Goal: Transaction & Acquisition: Book appointment/travel/reservation

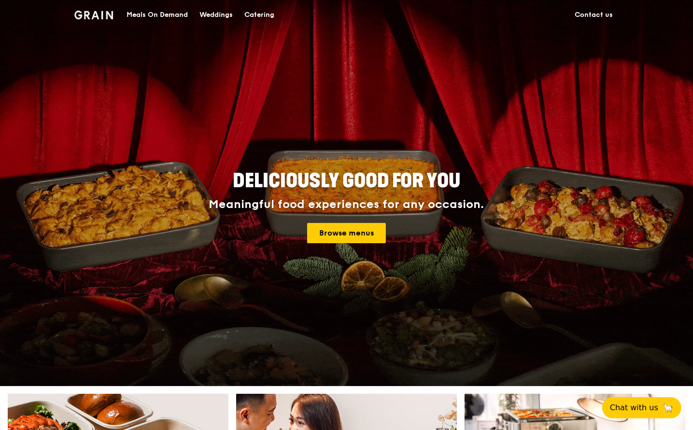
click at [95, 15] on img at bounding box center [93, 15] width 39 height 9
click at [350, 235] on link "Browse menus" at bounding box center [346, 233] width 79 height 20
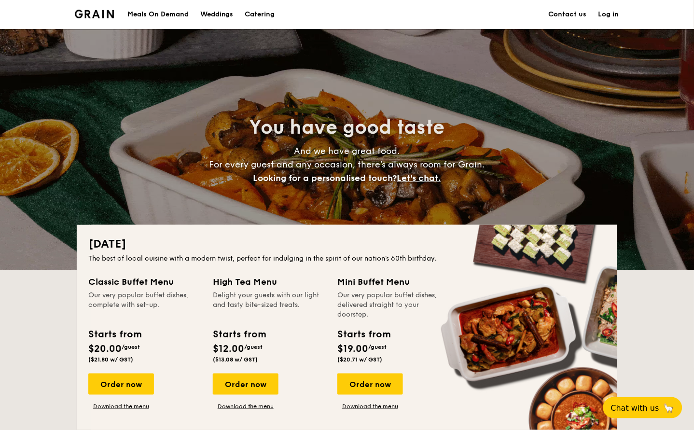
click at [138, 126] on h2 "You have good taste" at bounding box center [347, 127] width 432 height 26
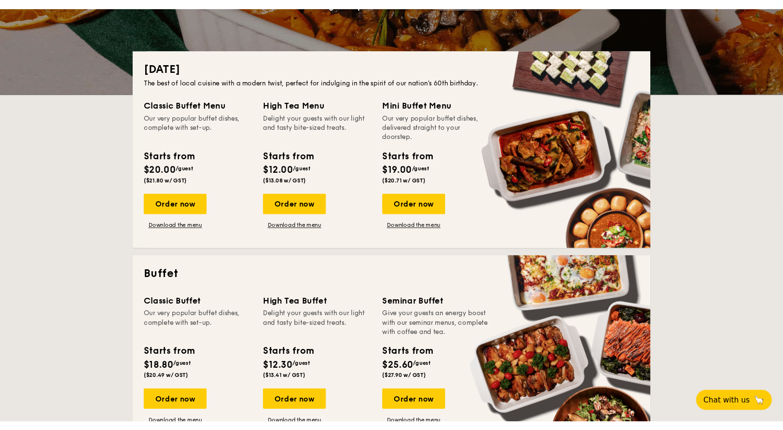
scroll to position [18, 0]
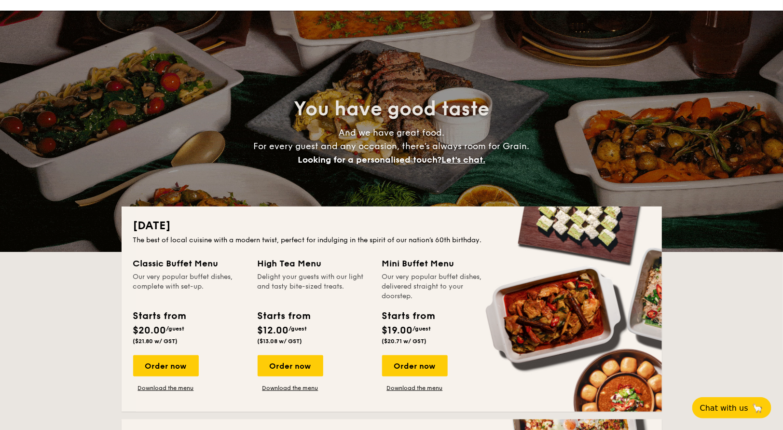
drag, startPoint x: 817, startPoint y: 275, endPoint x: 757, endPoint y: 276, distance: 59.9
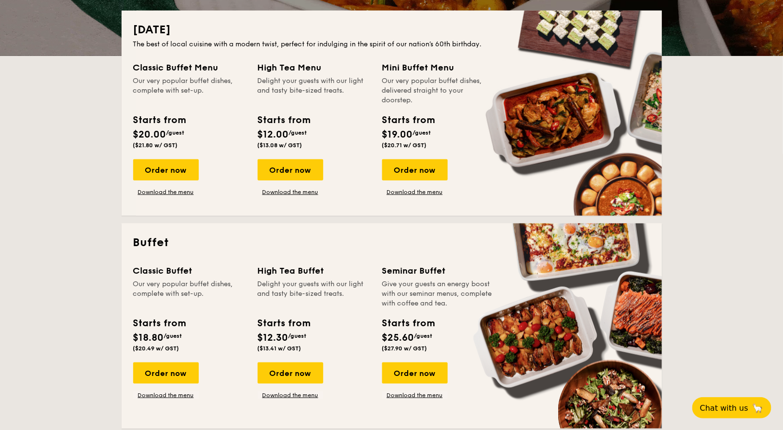
scroll to position [214, 0]
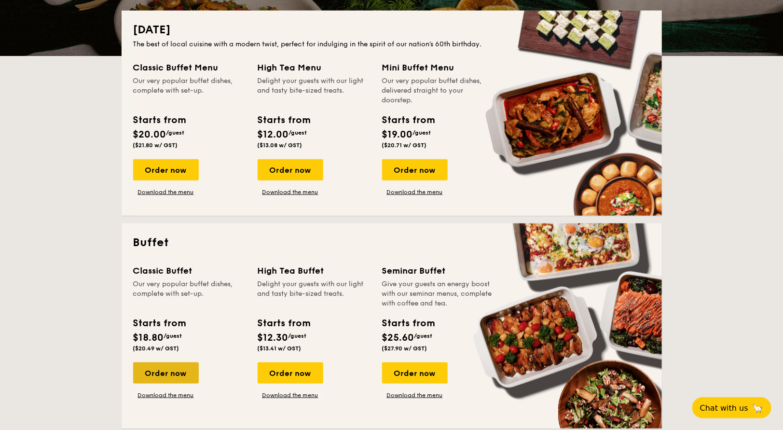
click at [162, 373] on div "Order now" at bounding box center [166, 373] width 66 height 21
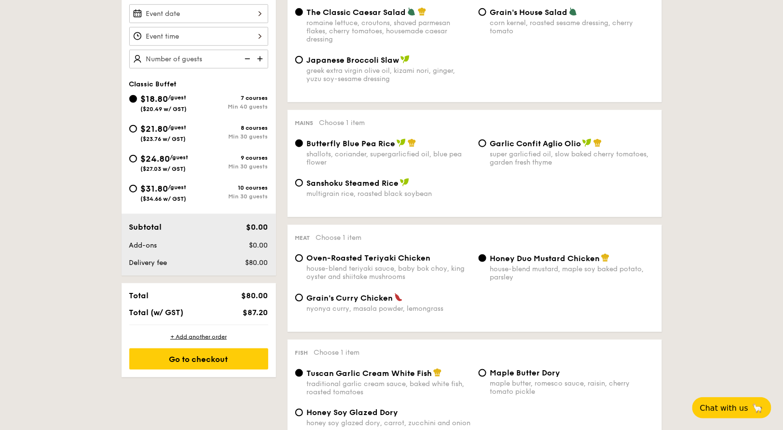
scroll to position [264, 0]
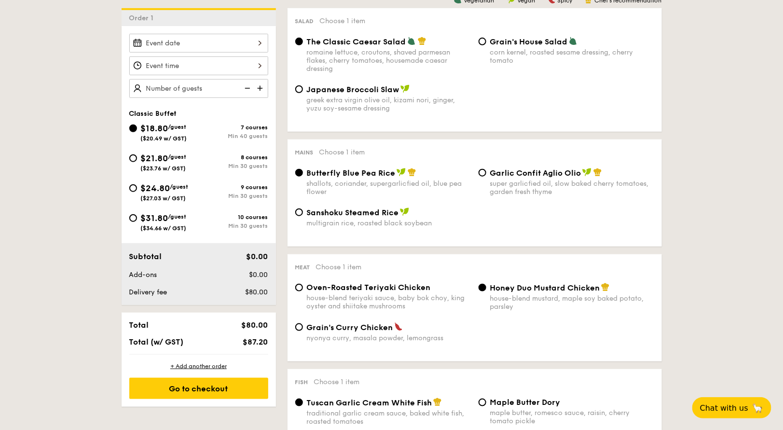
click at [236, 63] on div at bounding box center [198, 65] width 139 height 19
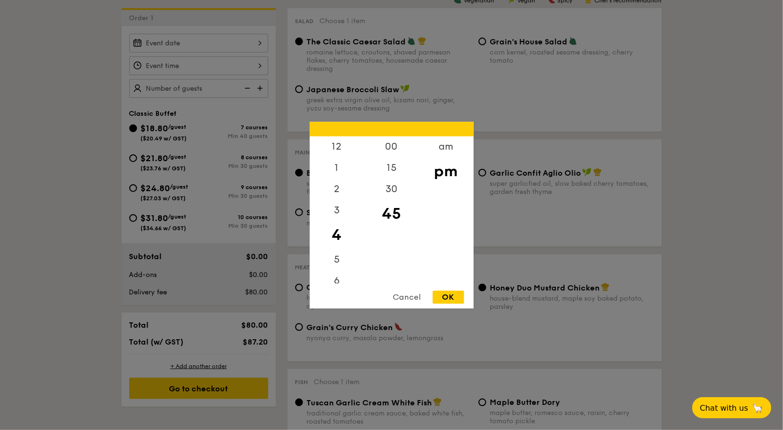
click at [378, 104] on div at bounding box center [391, 215] width 783 height 430
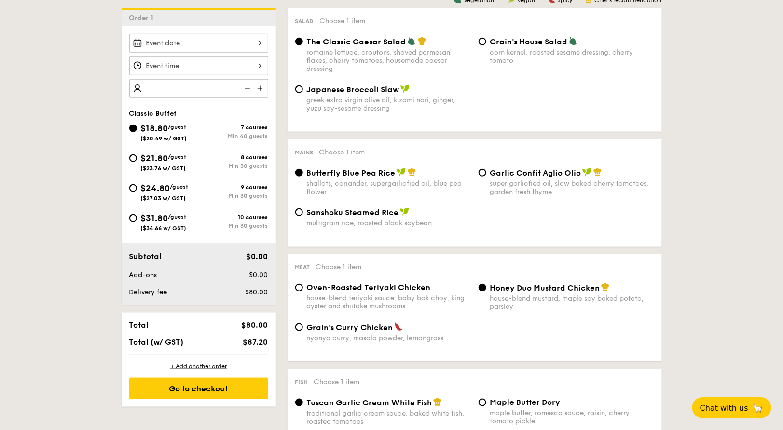
click at [264, 85] on img at bounding box center [261, 88] width 14 height 18
click at [248, 88] on img at bounding box center [246, 88] width 14 height 18
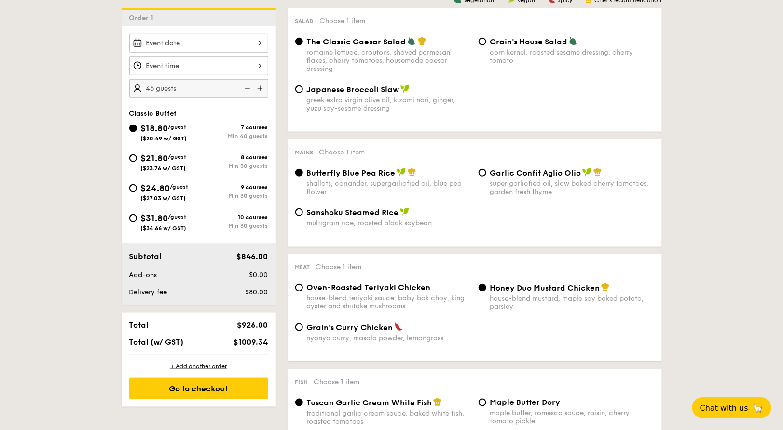
type input "40 guests"
click at [248, 88] on img at bounding box center [246, 88] width 14 height 18
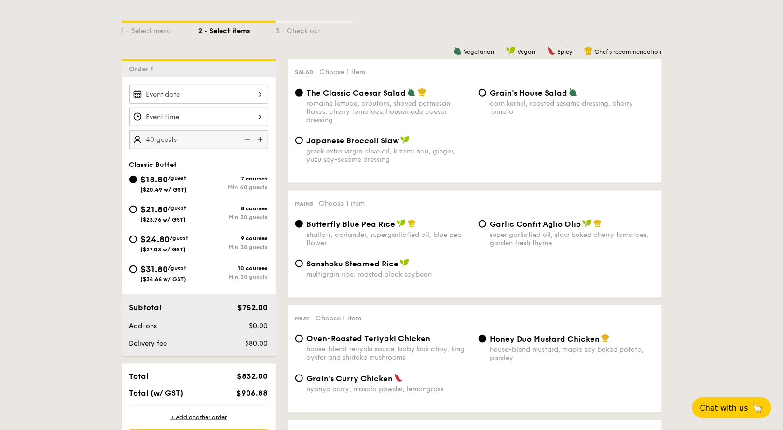
scroll to position [210, 0]
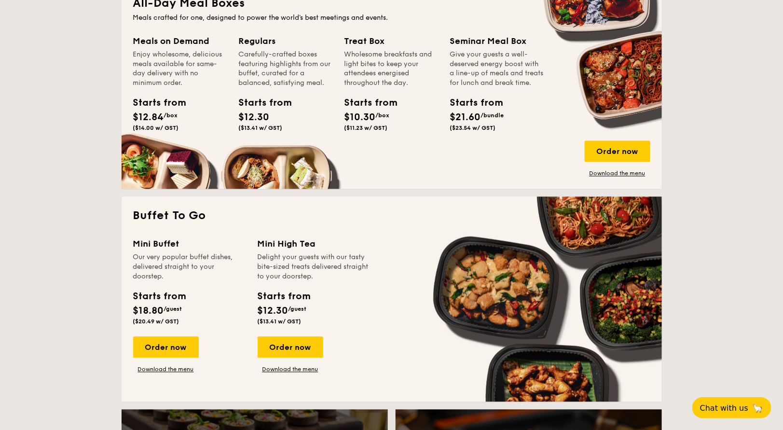
scroll to position [671, 0]
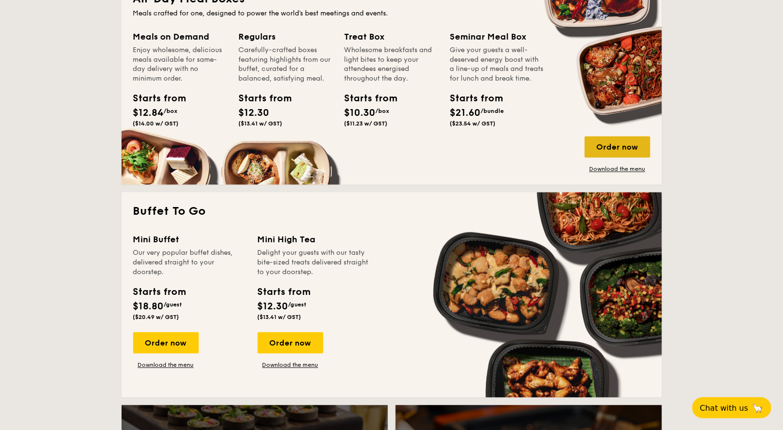
click at [612, 150] on div "Order now" at bounding box center [618, 147] width 66 height 21
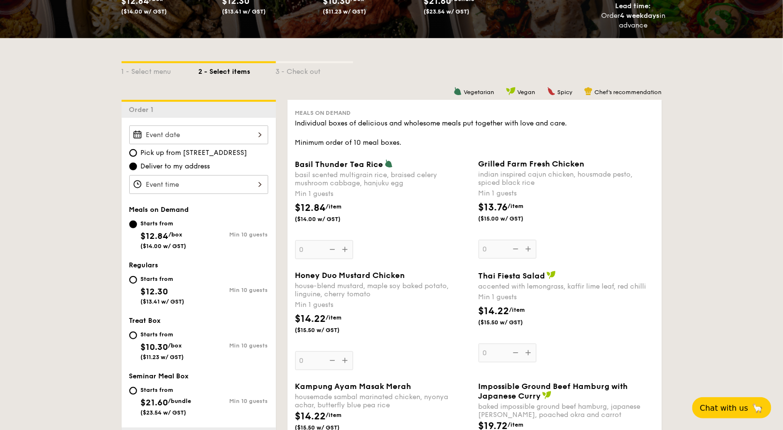
scroll to position [173, 0]
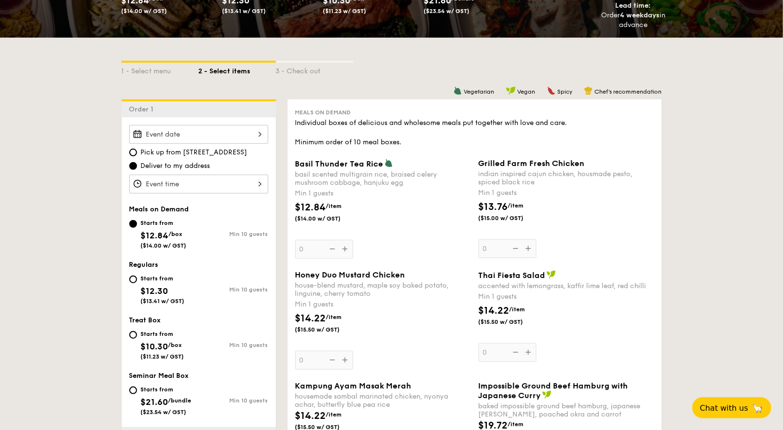
click at [204, 132] on div "2025 Aug 25 August 2025 Mon Tue Wed Thu Fri Sat Sun 1 2 3 4 5 6 7 8 9 10 11 12 …" at bounding box center [198, 134] width 139 height 19
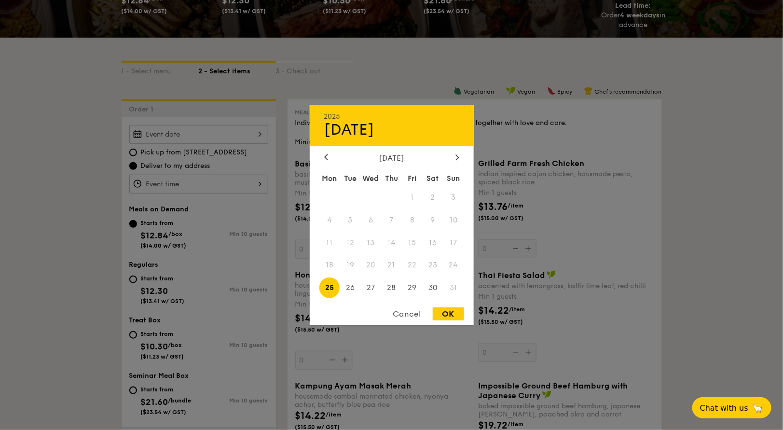
click at [429, 263] on span "23" at bounding box center [433, 265] width 21 height 21
click at [413, 310] on div "Cancel" at bounding box center [407, 314] width 47 height 13
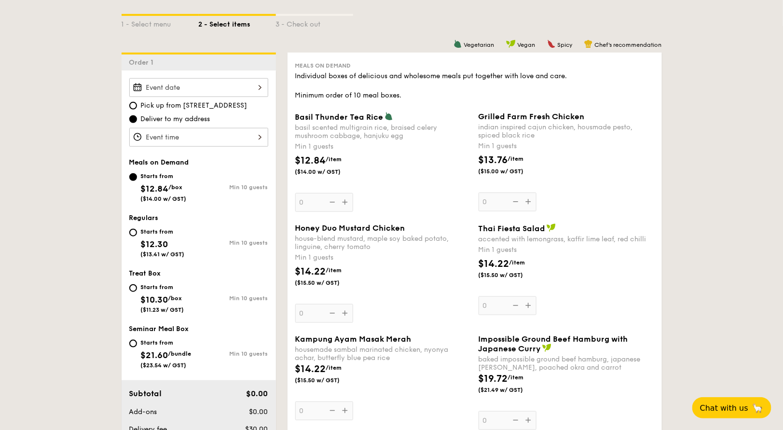
scroll to position [249, 0]
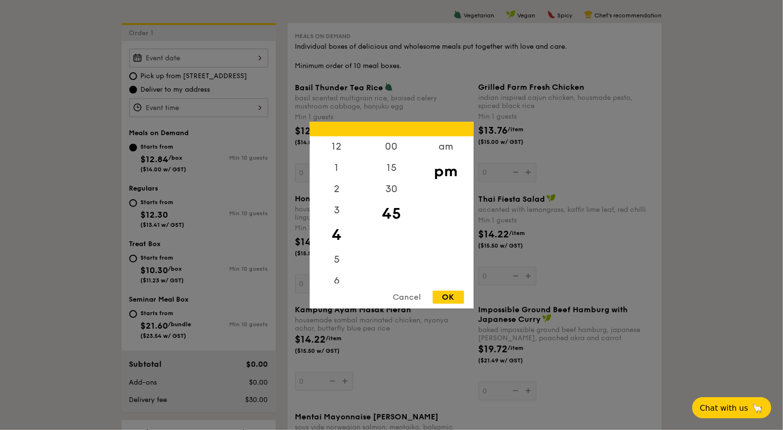
click at [242, 106] on div "12 1 2 3 4 5 6 7 8 9 10 11 00 15 30 45 am pm Cancel OK" at bounding box center [198, 107] width 139 height 19
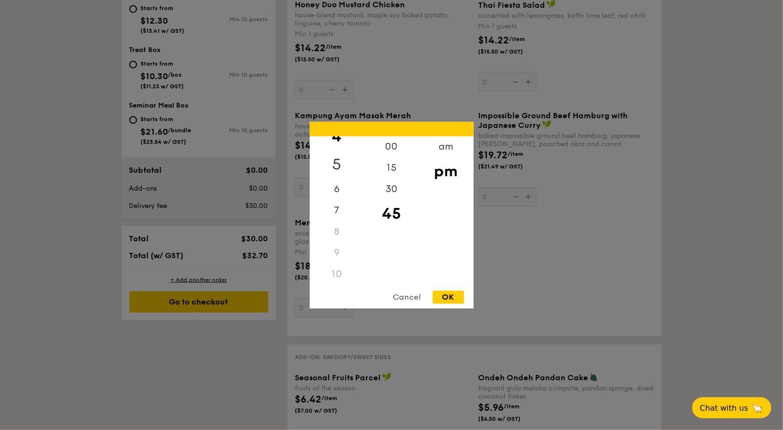
scroll to position [99, 0]
click at [336, 184] on div "6" at bounding box center [337, 185] width 55 height 28
click at [450, 295] on div "OK" at bounding box center [448, 297] width 31 height 13
type input "6:45PM"
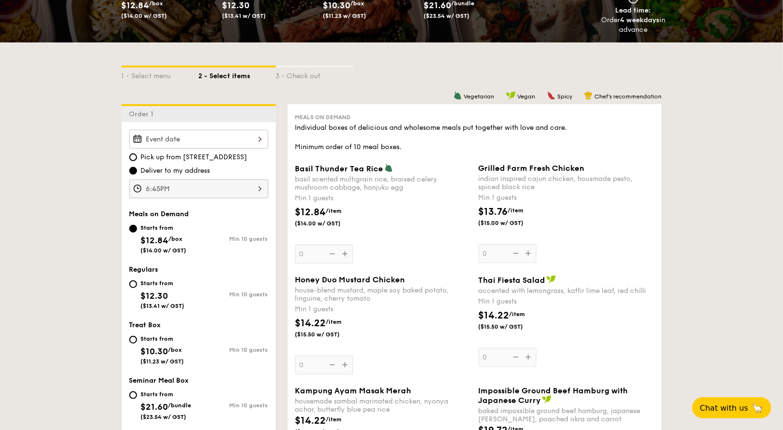
scroll to position [163, 0]
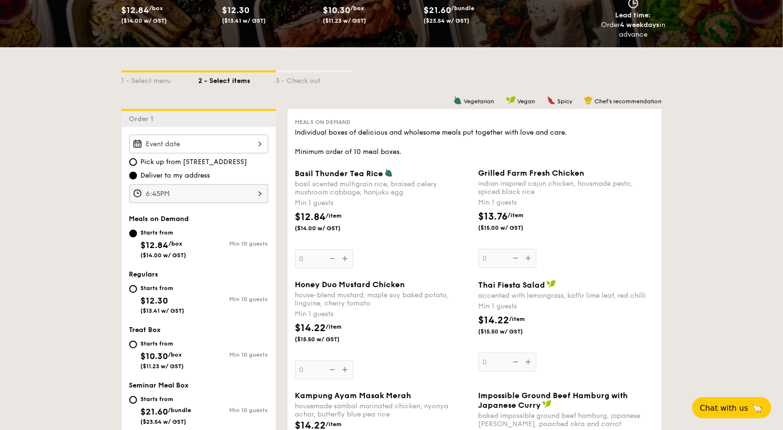
click at [229, 142] on div at bounding box center [198, 144] width 139 height 19
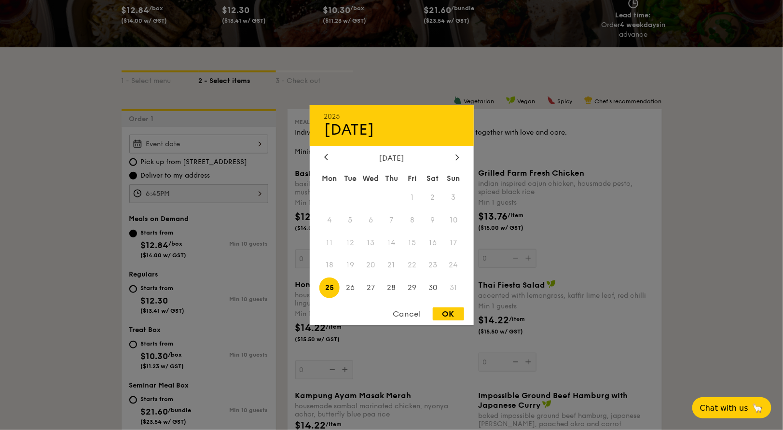
click at [333, 287] on span "25" at bounding box center [330, 288] width 21 height 21
click at [434, 311] on div "OK" at bounding box center [448, 314] width 31 height 13
type input "Aug 25, 2025"
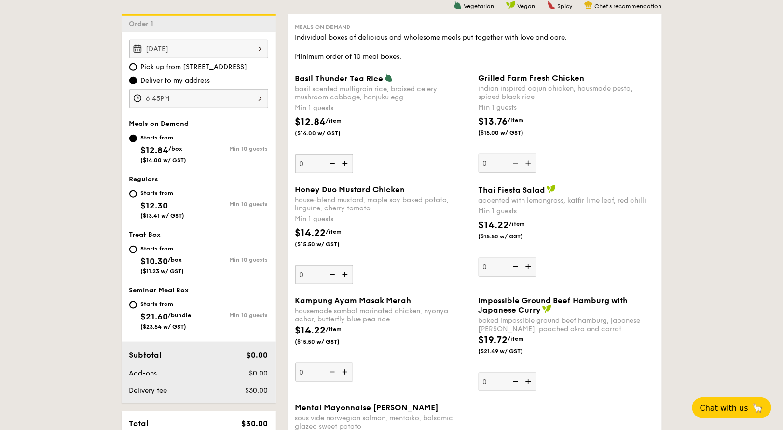
scroll to position [261, 0]
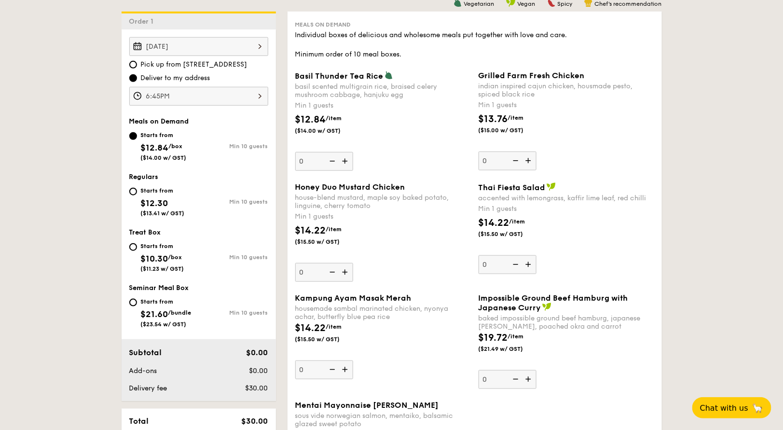
click at [346, 161] on img at bounding box center [346, 161] width 14 height 18
click at [346, 161] on input "0" at bounding box center [324, 161] width 58 height 19
click at [346, 161] on img at bounding box center [346, 161] width 14 height 18
click at [346, 161] on input "1" at bounding box center [324, 161] width 58 height 19
click at [346, 161] on img at bounding box center [346, 161] width 14 height 18
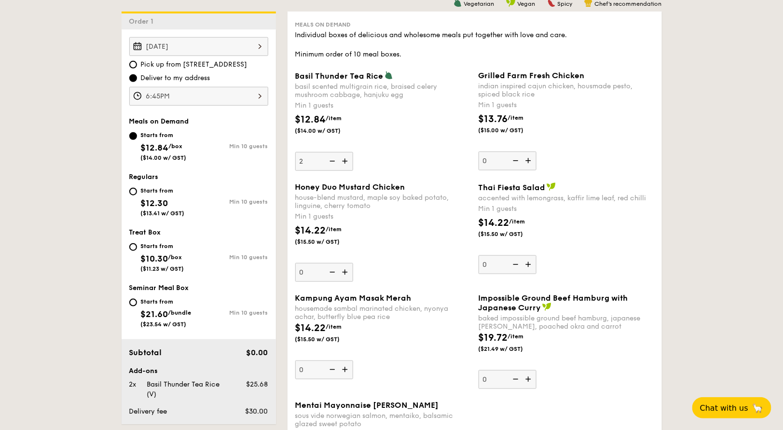
click at [346, 161] on input "2" at bounding box center [324, 161] width 58 height 19
click at [346, 161] on img at bounding box center [346, 161] width 14 height 18
click at [346, 161] on input "3" at bounding box center [324, 161] width 58 height 19
click at [346, 161] on img at bounding box center [346, 161] width 14 height 18
click at [346, 161] on input "4" at bounding box center [324, 161] width 58 height 19
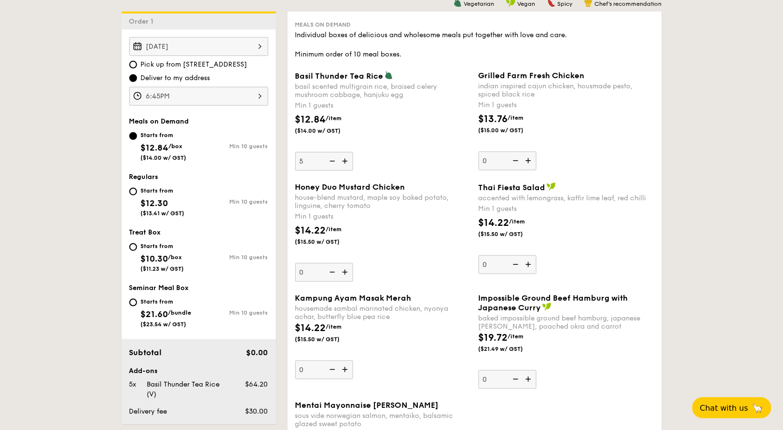
click at [346, 161] on img at bounding box center [346, 161] width 14 height 18
click at [346, 161] on input "5" at bounding box center [324, 161] width 58 height 19
click at [342, 160] on img at bounding box center [346, 161] width 14 height 18
click at [342, 160] on input "6" at bounding box center [324, 161] width 58 height 19
click at [342, 160] on img at bounding box center [346, 161] width 14 height 18
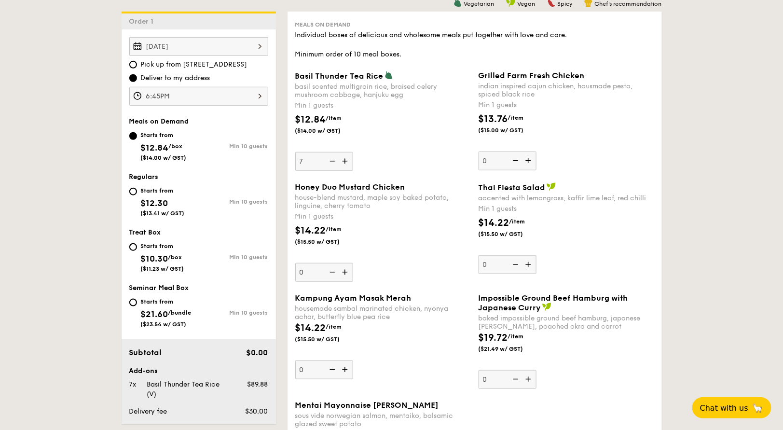
click at [342, 160] on input "7" at bounding box center [324, 161] width 58 height 19
click at [342, 160] on img at bounding box center [346, 161] width 14 height 18
click at [342, 160] on input "8" at bounding box center [324, 161] width 58 height 19
click at [342, 160] on img at bounding box center [346, 161] width 14 height 18
click at [342, 160] on input "9" at bounding box center [324, 161] width 58 height 19
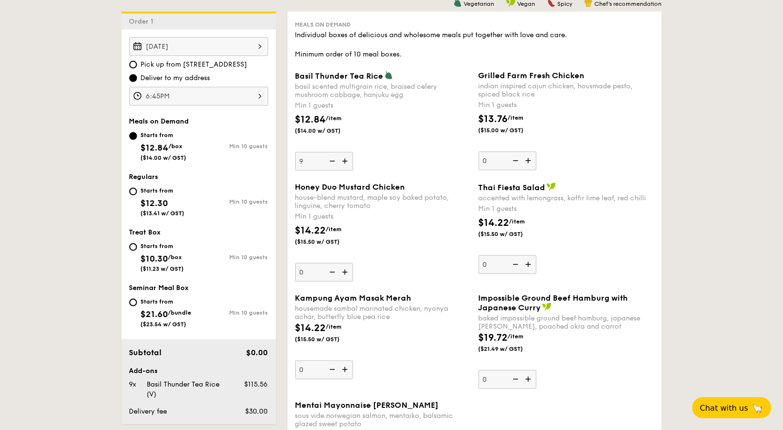
type input "10"
click at [526, 158] on img at bounding box center [529, 161] width 14 height 18
click at [526, 158] on input "0" at bounding box center [508, 161] width 58 height 19
click at [526, 158] on img at bounding box center [529, 161] width 14 height 18
click at [526, 158] on input "1" at bounding box center [508, 161] width 58 height 19
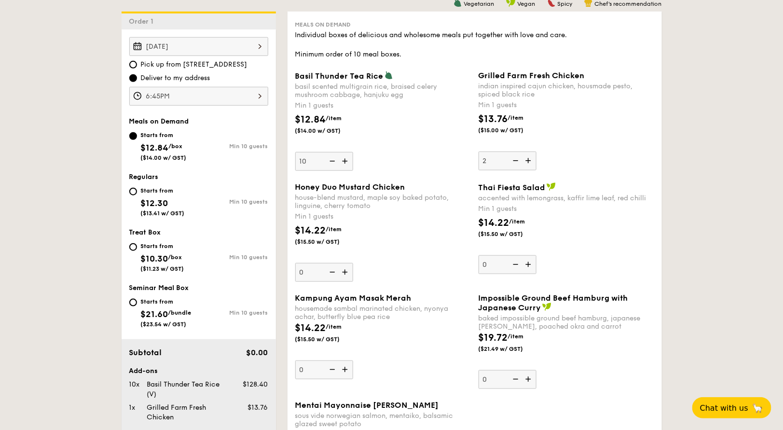
click at [526, 158] on img at bounding box center [529, 161] width 14 height 18
click at [526, 158] on input "2" at bounding box center [508, 161] width 58 height 19
click at [526, 158] on img at bounding box center [529, 161] width 14 height 18
click at [526, 158] on input "3" at bounding box center [508, 161] width 58 height 19
click at [526, 158] on img at bounding box center [529, 161] width 14 height 18
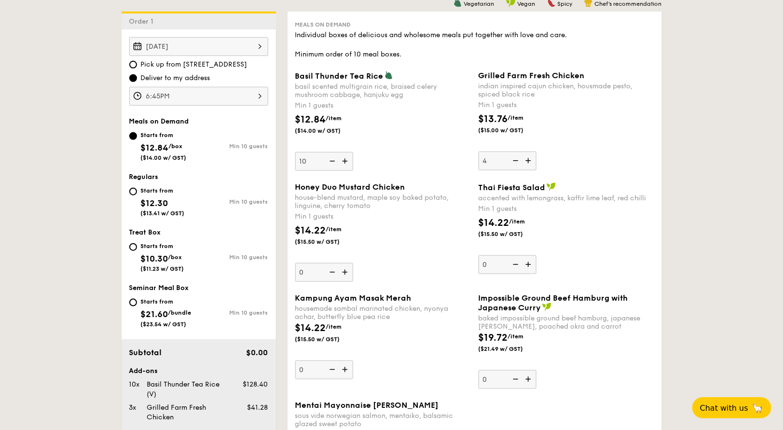
click at [526, 158] on input "4" at bounding box center [508, 161] width 58 height 19
click at [526, 158] on img at bounding box center [529, 161] width 14 height 18
click at [526, 158] on input "5" at bounding box center [508, 161] width 58 height 19
click at [526, 158] on img at bounding box center [529, 161] width 14 height 18
click at [526, 158] on input "6" at bounding box center [508, 161] width 58 height 19
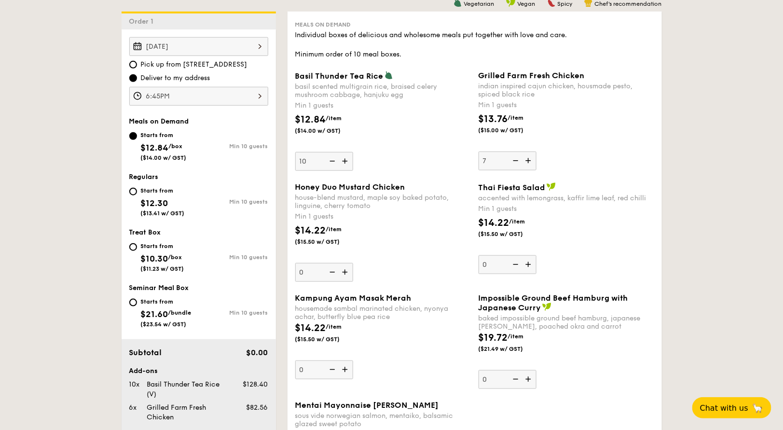
click at [526, 158] on img at bounding box center [529, 161] width 14 height 18
click at [526, 158] on input "7" at bounding box center [508, 161] width 58 height 19
click at [526, 158] on img at bounding box center [529, 161] width 14 height 18
click at [526, 158] on input "8" at bounding box center [508, 161] width 58 height 19
click at [526, 158] on img at bounding box center [529, 161] width 14 height 18
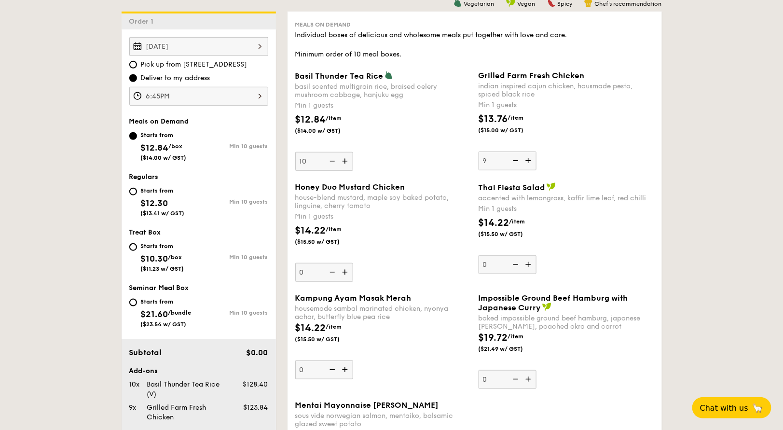
click at [526, 158] on input "9" at bounding box center [508, 161] width 58 height 19
click at [526, 158] on img at bounding box center [529, 161] width 14 height 18
click at [526, 158] on input "10" at bounding box center [508, 161] width 58 height 19
click at [514, 157] on img at bounding box center [515, 161] width 14 height 18
click at [514, 157] on input "11" at bounding box center [508, 161] width 58 height 19
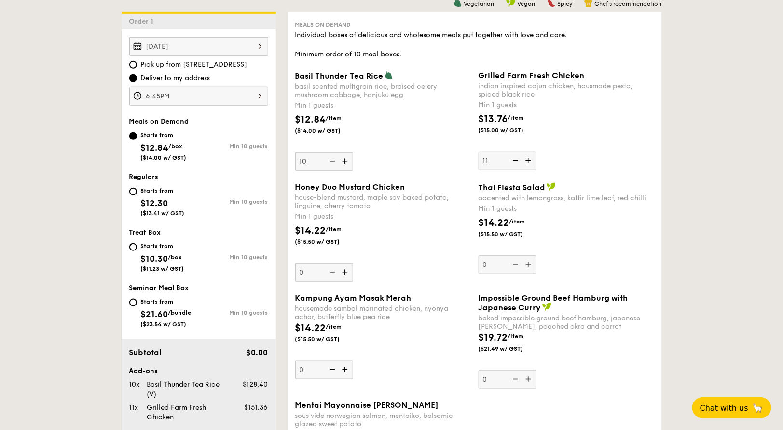
type input "10"
click at [527, 266] on img at bounding box center [529, 264] width 14 height 18
click at [527, 266] on input "0" at bounding box center [508, 264] width 58 height 19
click at [527, 266] on img at bounding box center [529, 264] width 14 height 18
click at [527, 266] on input "1" at bounding box center [508, 264] width 58 height 19
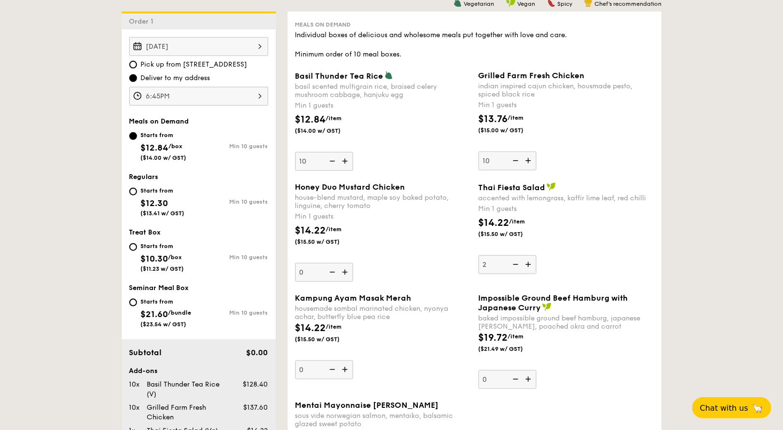
click at [527, 266] on img at bounding box center [529, 264] width 14 height 18
click at [527, 266] on input "2" at bounding box center [508, 264] width 58 height 19
click at [527, 266] on img at bounding box center [529, 264] width 14 height 18
click at [527, 266] on input "3" at bounding box center [508, 264] width 58 height 19
click at [527, 266] on img at bounding box center [529, 264] width 14 height 18
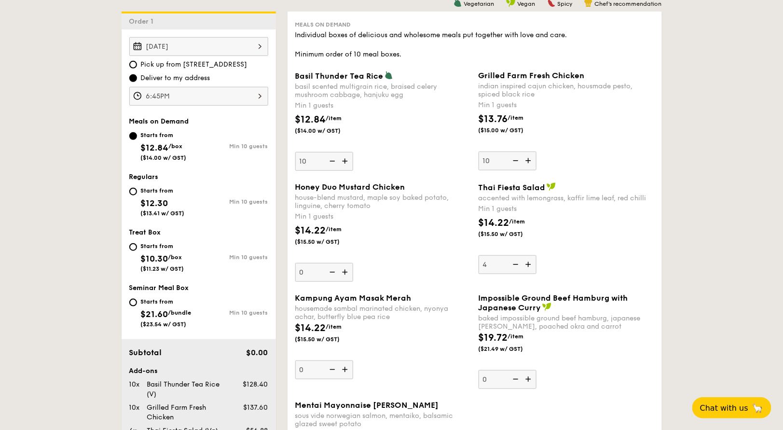
click at [527, 266] on input "4" at bounding box center [508, 264] width 58 height 19
type input "5"
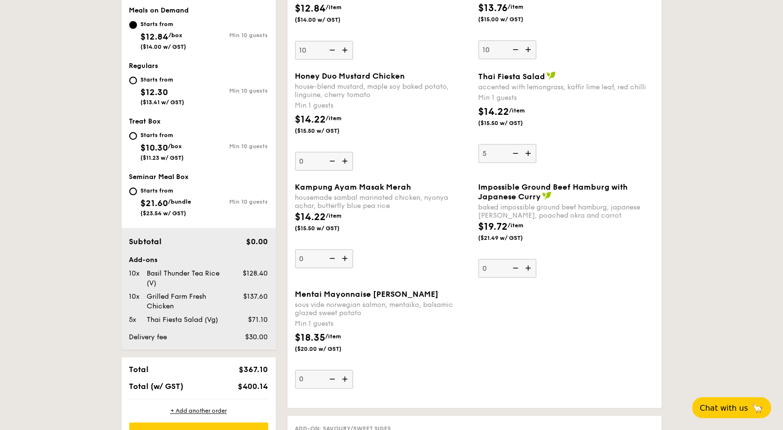
scroll to position [374, 0]
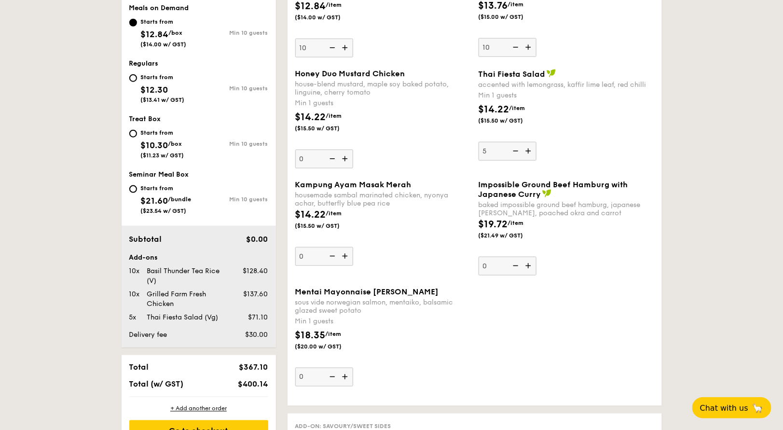
click at [432, 140] on div "$14.22 /item ($15.50 w/ GST)" at bounding box center [383, 127] width 183 height 34
click at [353, 150] on input "0" at bounding box center [324, 159] width 58 height 19
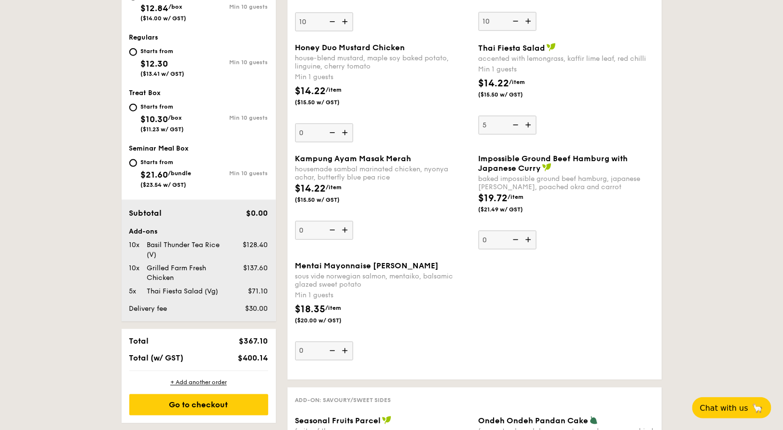
drag, startPoint x: 244, startPoint y: 355, endPoint x: 269, endPoint y: 351, distance: 26.0
click at [269, 354] on div "$400.14" at bounding box center [242, 358] width 59 height 9
click at [382, 280] on div "sous vide norwegian salmon, mentaiko, balsamic glazed sweet potato" at bounding box center [383, 280] width 176 height 16
click at [353, 342] on input "0" at bounding box center [324, 351] width 58 height 19
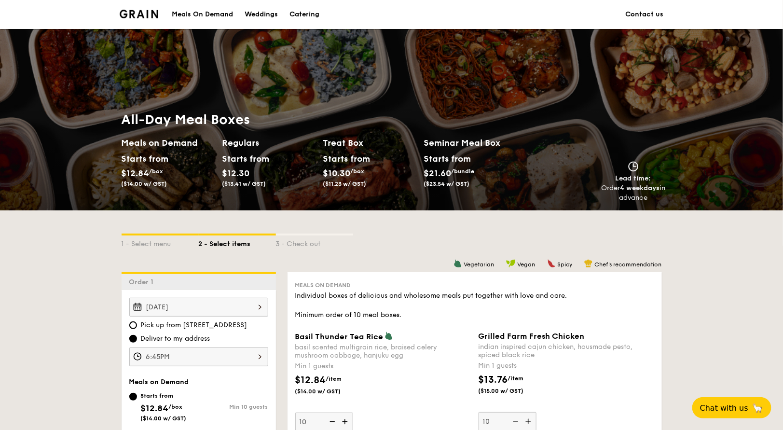
scroll to position [0, 0]
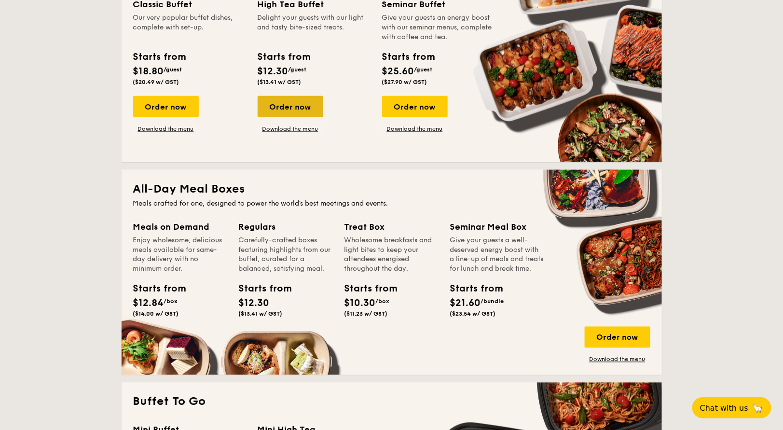
scroll to position [512, 0]
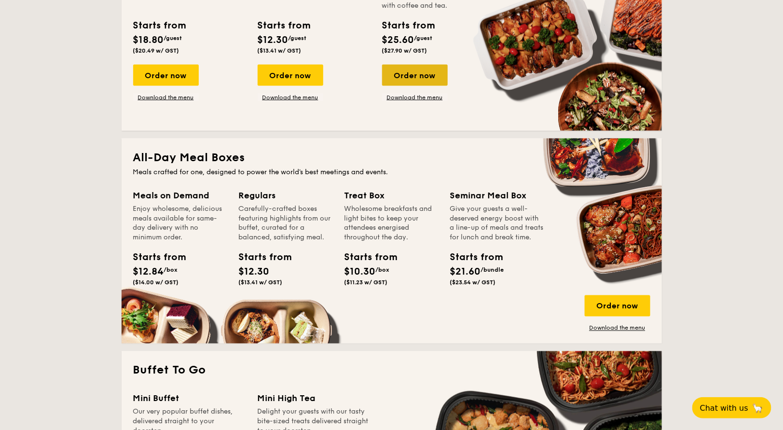
click at [409, 72] on div "Order now" at bounding box center [415, 75] width 66 height 21
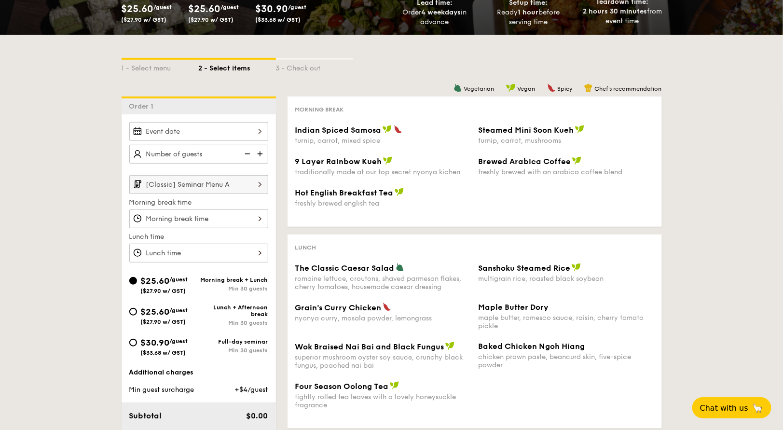
scroll to position [140, 0]
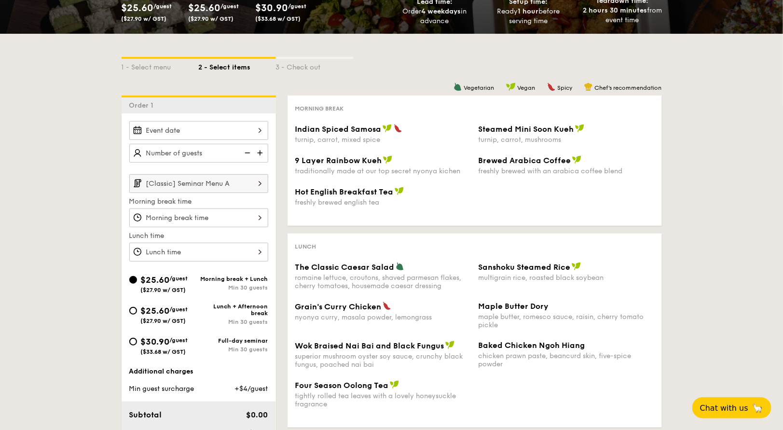
click at [262, 153] on img at bounding box center [261, 153] width 14 height 18
type input "20 guests"
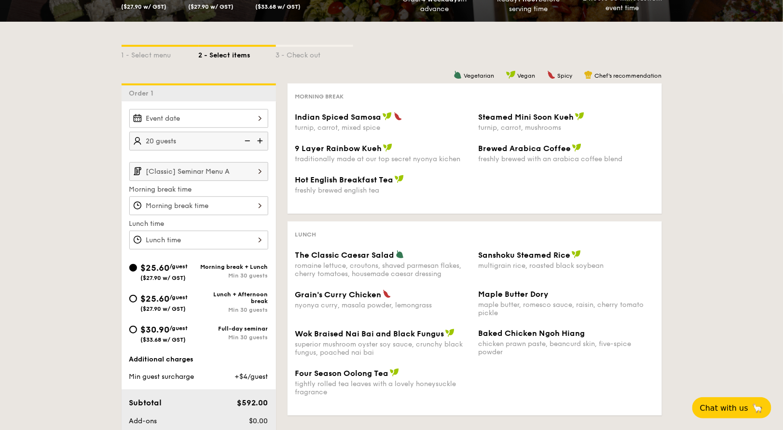
scroll to position [153, 0]
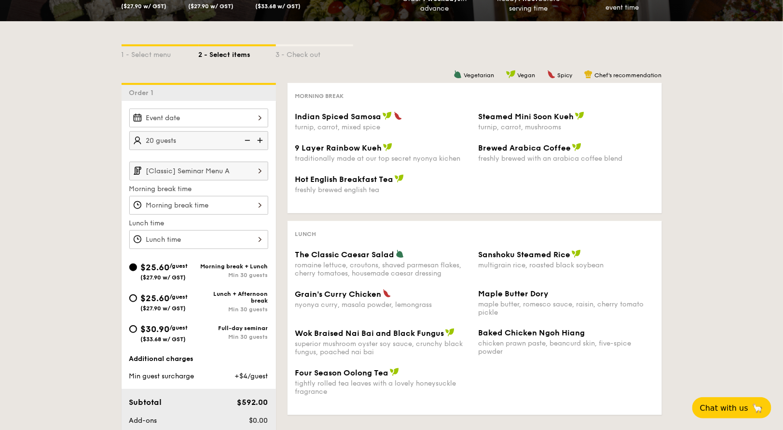
click at [233, 109] on div "2025 Aug 25 August 2025 Mon Tue Wed Thu Fri Sat Sun 1 2 3 4 5 6 7 8 9 10 11 12 …" at bounding box center [198, 118] width 139 height 19
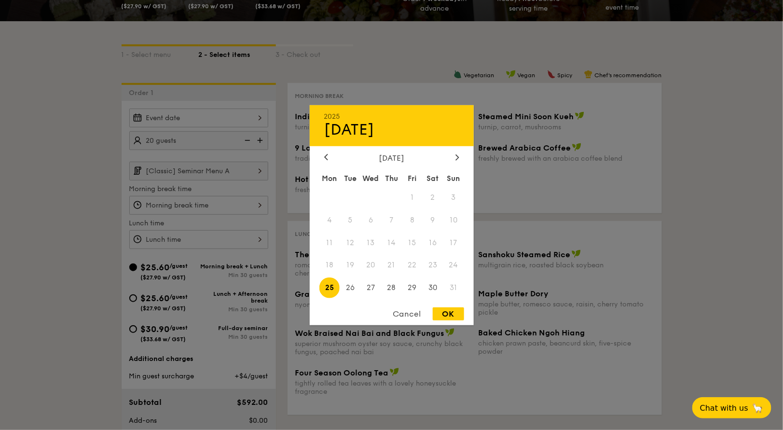
click at [334, 285] on span "25" at bounding box center [330, 288] width 21 height 21
click at [440, 319] on div "OK" at bounding box center [448, 314] width 31 height 13
type input "Aug 25, 2025"
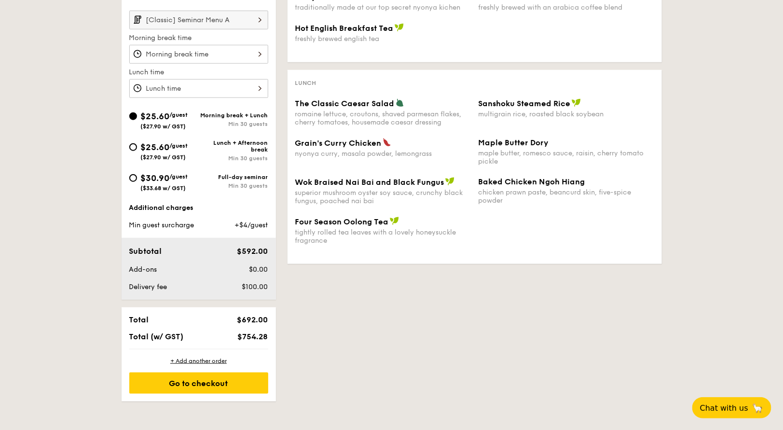
scroll to position [304, 0]
drag, startPoint x: 240, startPoint y: 334, endPoint x: 271, endPoint y: 336, distance: 30.9
click at [271, 336] on div "$754.28" at bounding box center [242, 336] width 59 height 9
click at [310, 336] on div "1 - Select menu 2 - Select items 3 - Check out Order 1 Aug 25, 2025 20 guests […" at bounding box center [392, 135] width 556 height 531
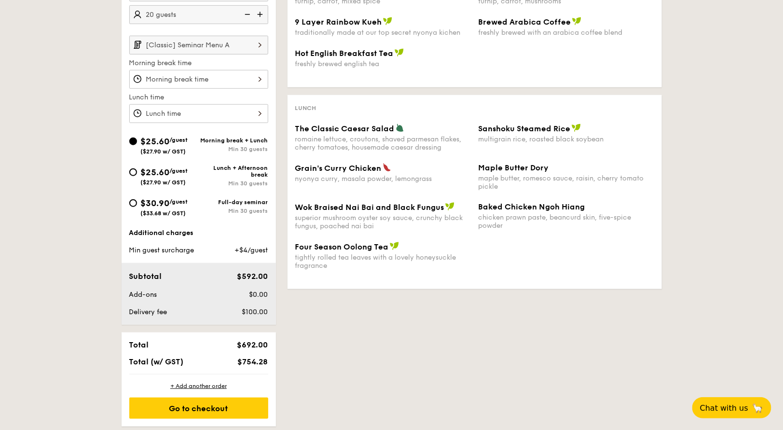
scroll to position [279, 0]
click at [180, 44] on input "[Classic] Seminar Menu A" at bounding box center [198, 45] width 139 height 19
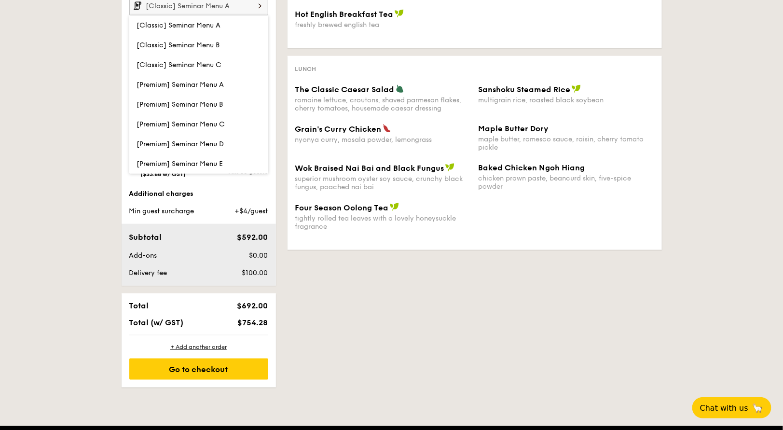
click at [371, 185] on div "superior mushroom oyster soy sauce, crunchy black fungus, poached nai bai" at bounding box center [383, 183] width 176 height 16
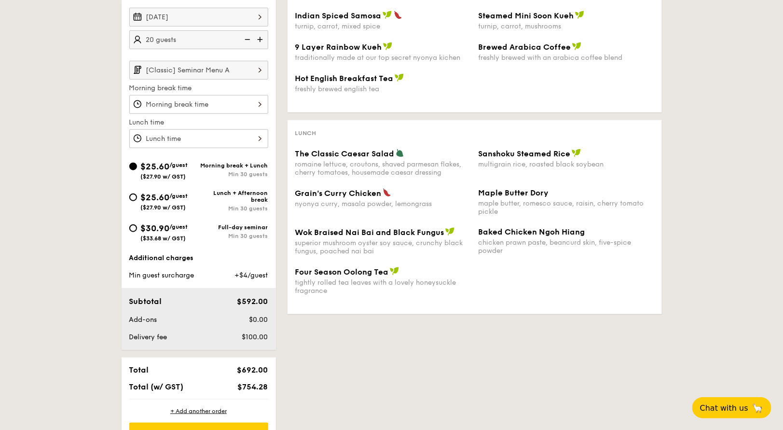
scroll to position [272, 0]
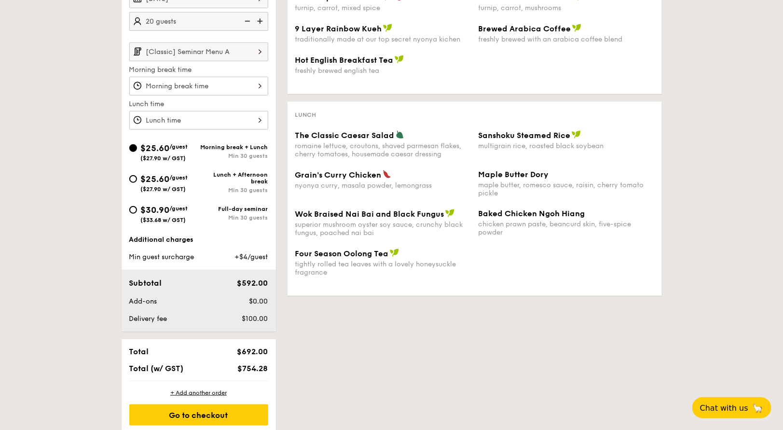
click at [259, 18] on img at bounding box center [261, 21] width 14 height 18
click at [242, 20] on img at bounding box center [246, 21] width 14 height 18
click at [260, 19] on img at bounding box center [261, 21] width 14 height 18
click at [246, 20] on img at bounding box center [246, 21] width 14 height 18
click at [262, 20] on img at bounding box center [261, 21] width 14 height 18
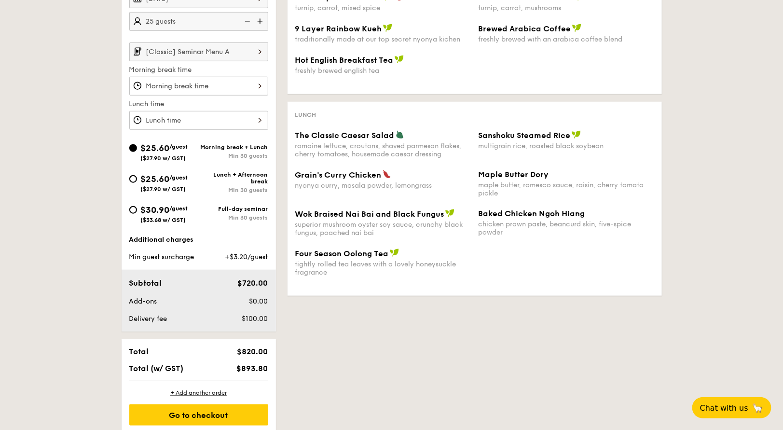
click at [250, 17] on img at bounding box center [246, 21] width 14 height 18
click at [260, 18] on img at bounding box center [261, 21] width 14 height 18
click at [250, 21] on img at bounding box center [246, 21] width 14 height 18
drag, startPoint x: 238, startPoint y: 366, endPoint x: 269, endPoint y: 366, distance: 30.4
click at [269, 366] on div "$754.28" at bounding box center [242, 368] width 59 height 9
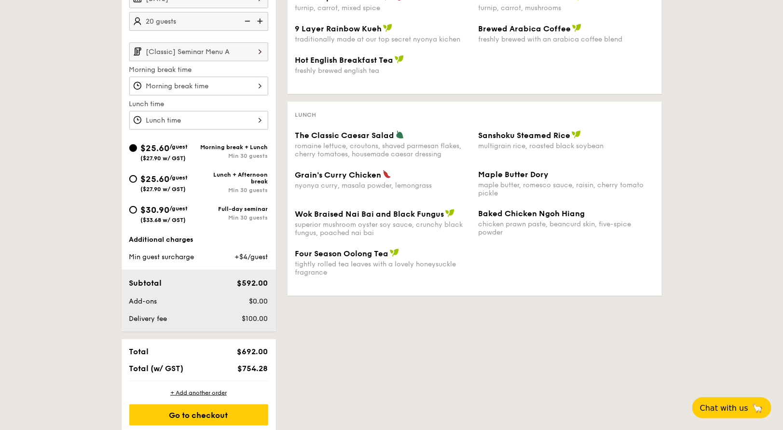
click at [278, 358] on div "1 - Select menu 2 - Select items 3 - Check out Order 1 Aug 25, 2025 20 guests […" at bounding box center [392, 167] width 556 height 531
click at [261, 20] on img at bounding box center [261, 21] width 14 height 18
drag, startPoint x: 237, startPoint y: 368, endPoint x: 272, endPoint y: 368, distance: 35.2
click at [272, 368] on div "Total $820.00 Total (w/ GST) $893.80" at bounding box center [199, 360] width 154 height 42
click at [293, 352] on div "1 - Select menu 2 - Select items 3 - Check out Order 1 Aug 25, 2025 25 guests […" at bounding box center [392, 167] width 556 height 531
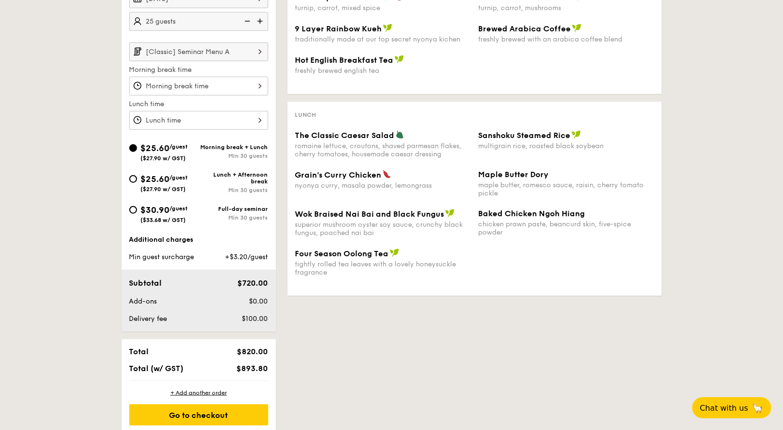
click at [260, 18] on img at bounding box center [261, 21] width 14 height 18
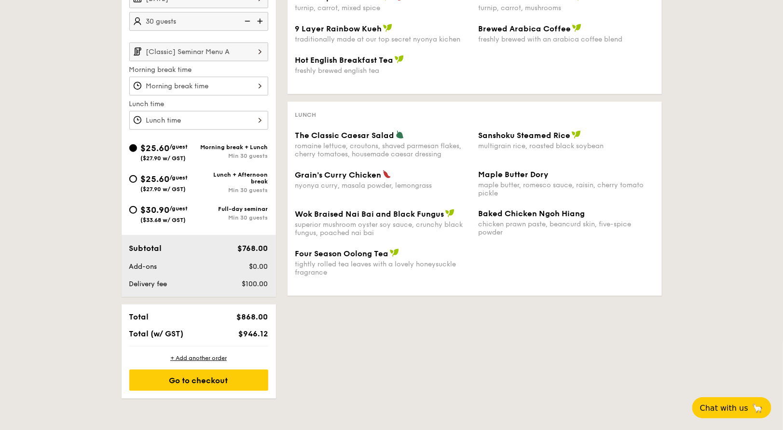
click at [251, 19] on img at bounding box center [246, 21] width 14 height 18
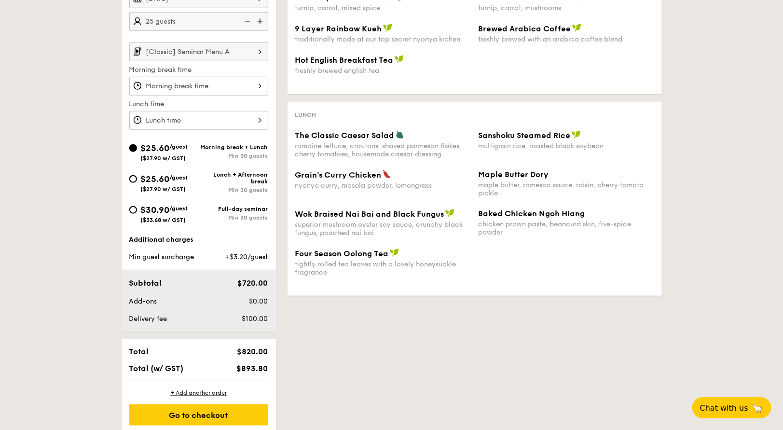
click at [251, 19] on img at bounding box center [246, 21] width 14 height 18
type input "20 guests"
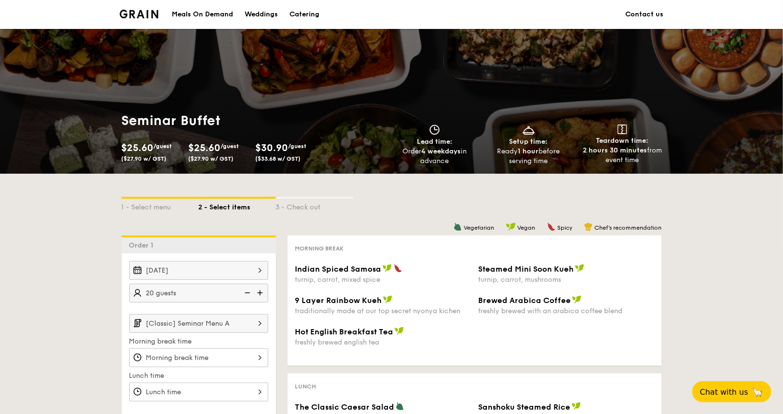
scroll to position [0, 0]
